Goal: Information Seeking & Learning: Learn about a topic

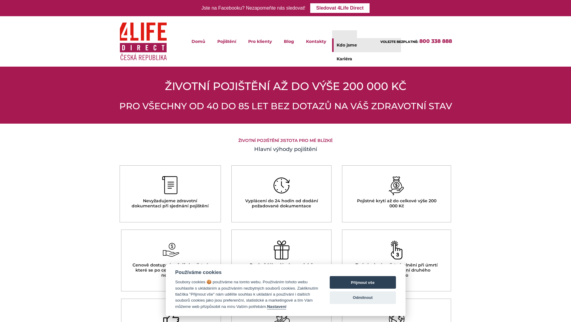
click at [340, 45] on link "Kdo jsme" at bounding box center [366, 44] width 69 height 13
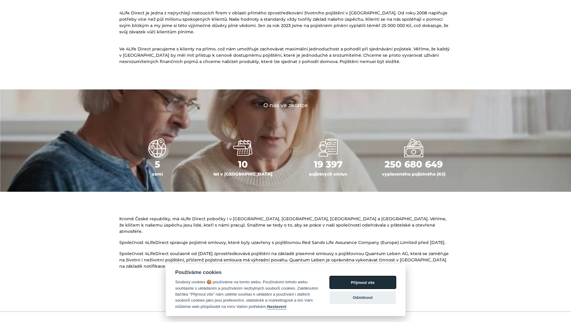
click at [359, 280] on button "Přijmout vše" at bounding box center [363, 282] width 66 height 13
checkbox input "true"
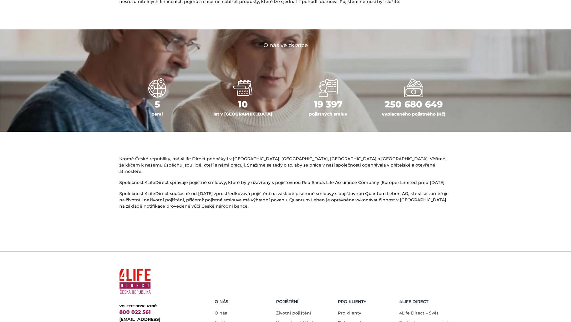
scroll to position [284, 0]
